Goal: Information Seeking & Learning: Find specific fact

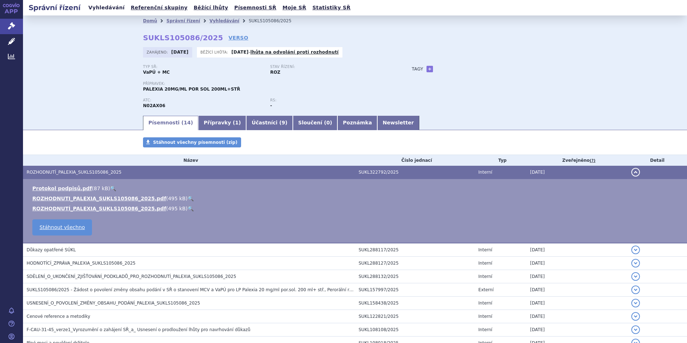
click at [109, 9] on link "Vyhledávání" at bounding box center [106, 8] width 41 height 10
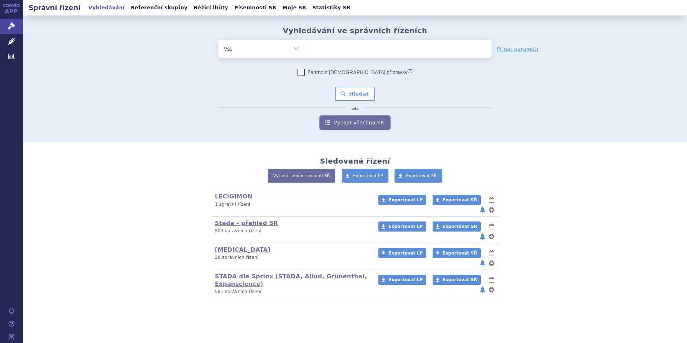
click at [314, 48] on ul at bounding box center [398, 47] width 186 height 15
click at [305, 48] on select at bounding box center [304, 48] width 0 height 18
click at [311, 48] on input "search" at bounding box center [312, 47] width 4 height 9
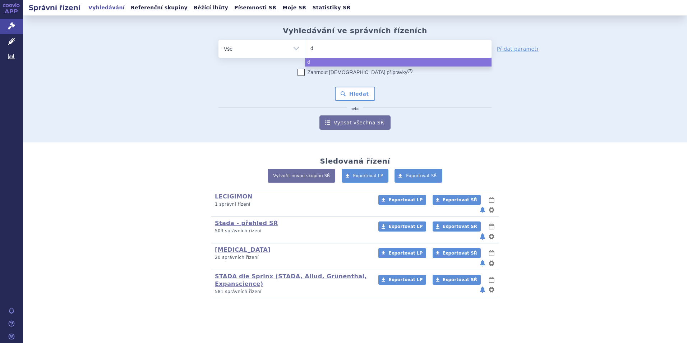
type input "de"
type input "den"
type input "denos"
type input "denosum"
type input "denosumab"
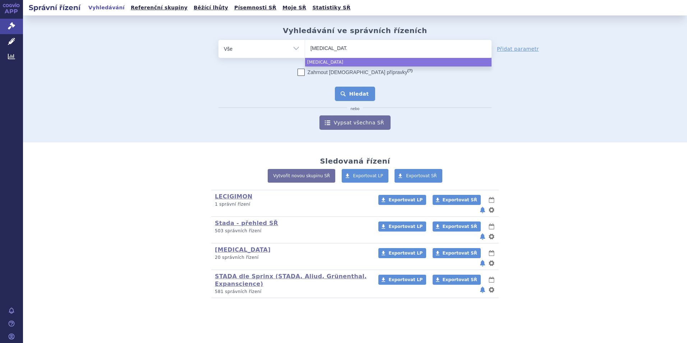
select select "denosumab"
click at [353, 98] on button "Hledat" at bounding box center [355, 94] width 41 height 14
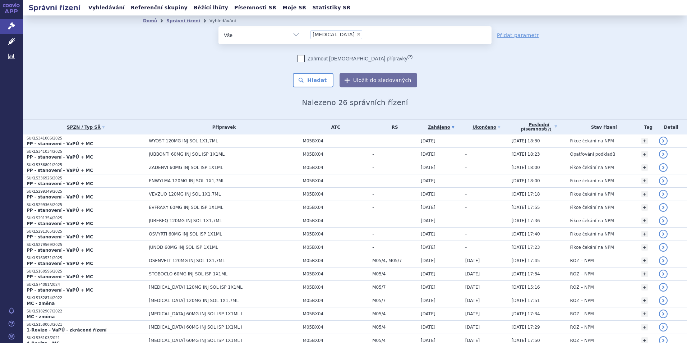
click at [104, 8] on link "Vyhledávání" at bounding box center [106, 8] width 41 height 10
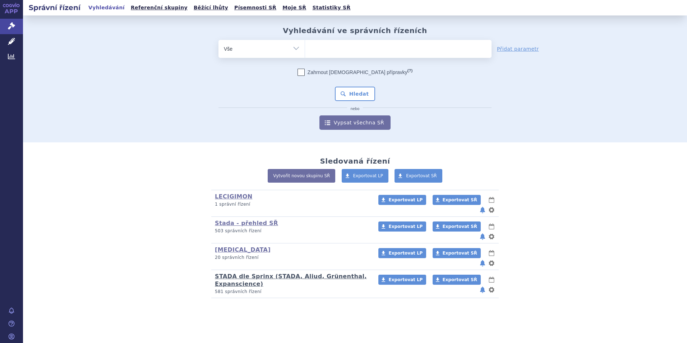
click at [229, 273] on link "STADA dle Sprinx (STADA, Aliud, Grünenthal, Expanscience)" at bounding box center [291, 280] width 152 height 14
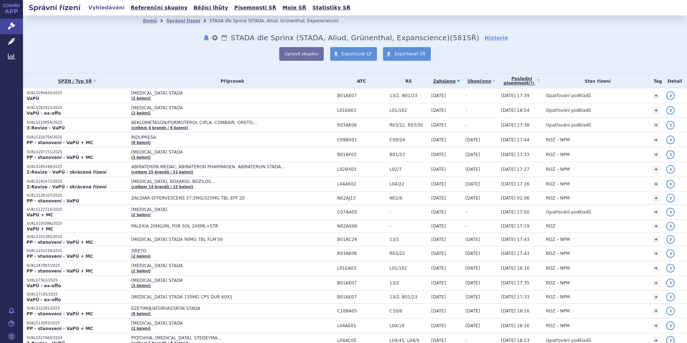
click at [97, 4] on link "Vyhledávání" at bounding box center [106, 8] width 41 height 10
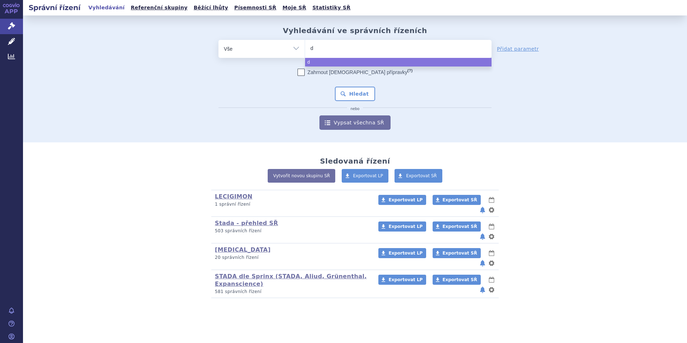
type input "de"
type input "den"
type input "denos"
type input "denosu"
type input "denosuma"
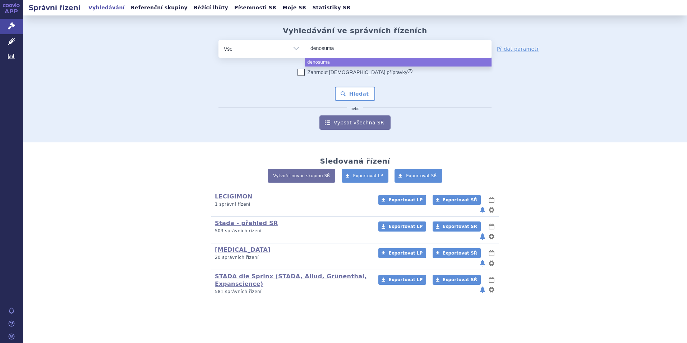
type input "denosumab"
select select "denosumab"
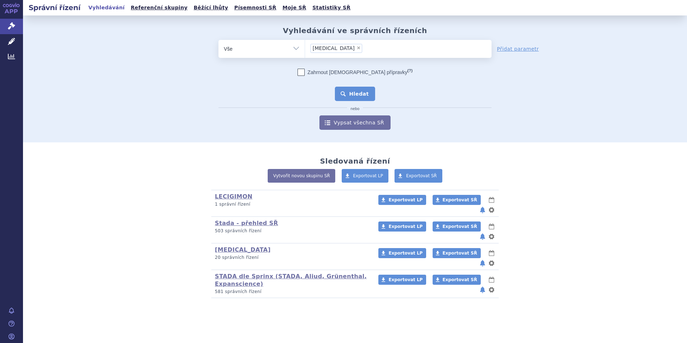
click at [352, 92] on button "Hledat" at bounding box center [355, 94] width 41 height 14
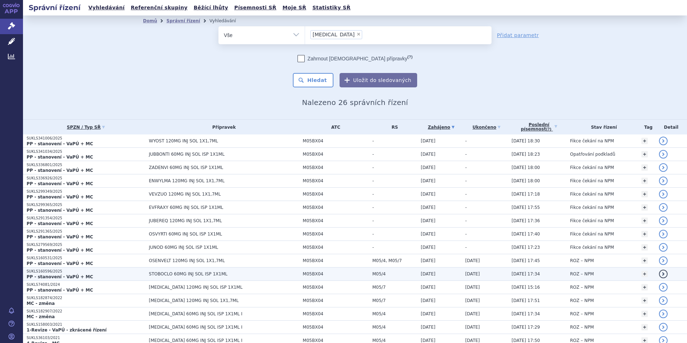
click at [158, 274] on span "STOBOCLO 60MG INJ SOL ISP 1X1ML" at bounding box center [224, 273] width 150 height 5
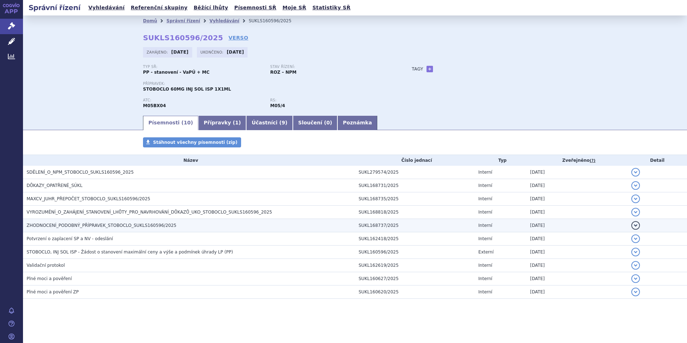
click at [60, 222] on h3 "ZHODNOCENÍ_PODOBNÝ_PŘÍPRAVEK_STOBOCLO_SUKLS160596/2025" at bounding box center [191, 225] width 328 height 7
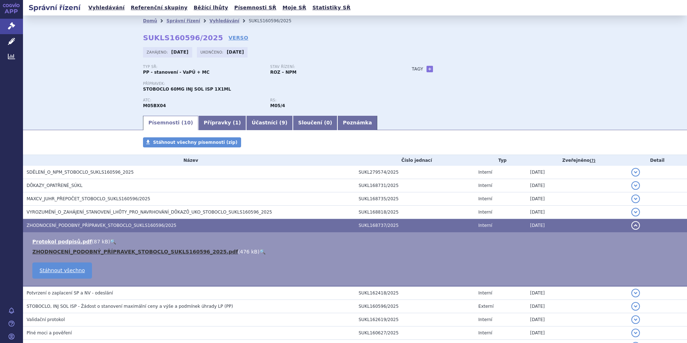
click at [145, 250] on link "ZHODNOCENÍ_PODOBNÝ_PŘÍPRAVEK_STOBOCLO_SUKLS160596_2025.pdf" at bounding box center [134, 251] width 205 height 6
